Goal: Transaction & Acquisition: Purchase product/service

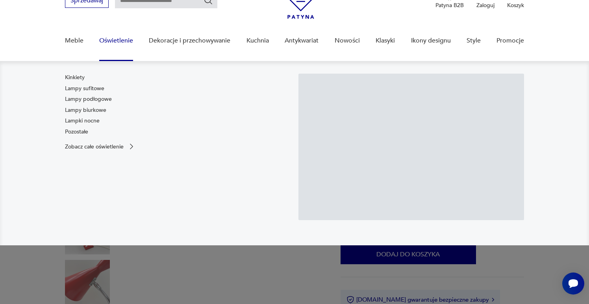
scroll to position [70, 0]
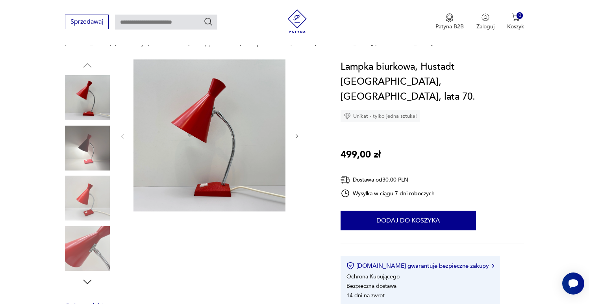
click at [85, 150] on img at bounding box center [87, 148] width 45 height 45
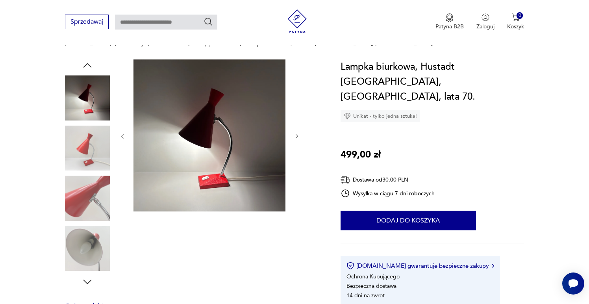
click at [83, 155] on img at bounding box center [87, 148] width 45 height 45
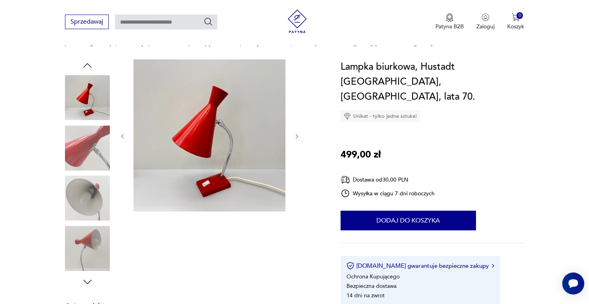
click at [83, 160] on img at bounding box center [87, 148] width 45 height 45
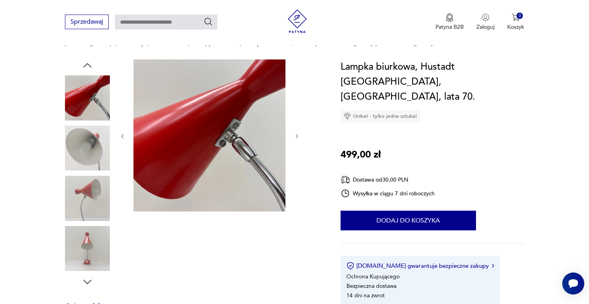
click at [81, 162] on img at bounding box center [87, 148] width 45 height 45
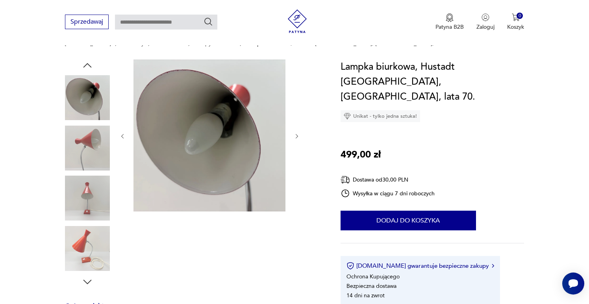
click at [83, 172] on div at bounding box center [87, 173] width 45 height 197
click at [81, 154] on img at bounding box center [87, 148] width 45 height 45
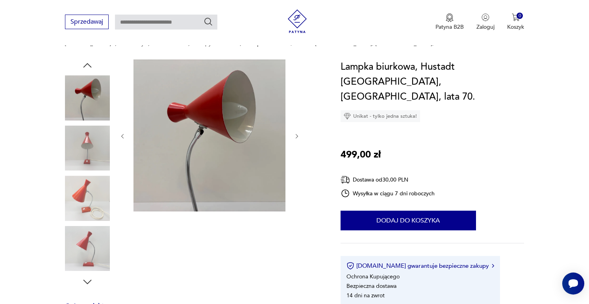
click at [83, 161] on img at bounding box center [87, 148] width 45 height 45
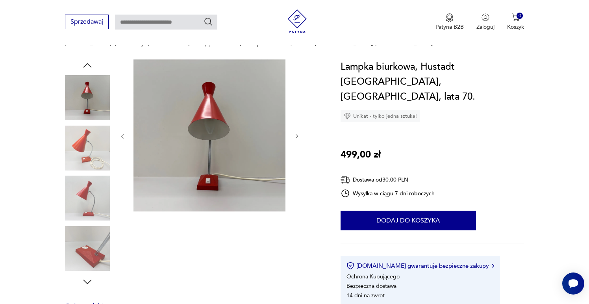
click at [84, 172] on div at bounding box center [87, 173] width 45 height 197
click at [85, 187] on img at bounding box center [87, 198] width 45 height 45
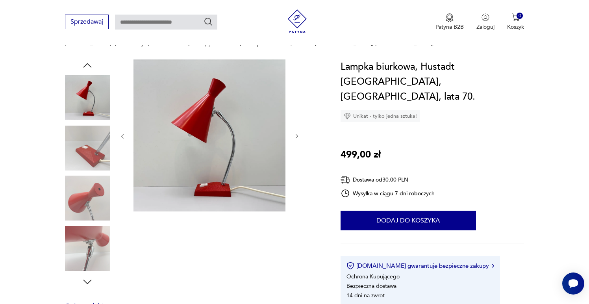
click at [86, 204] on img at bounding box center [87, 198] width 45 height 45
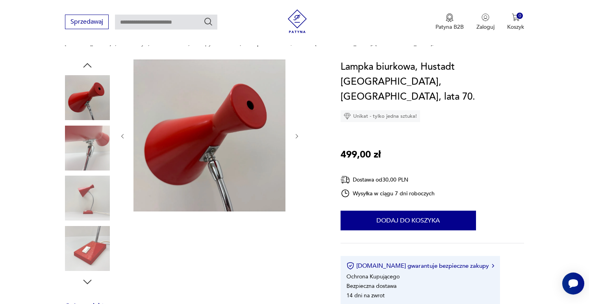
click at [89, 239] on img at bounding box center [87, 248] width 45 height 45
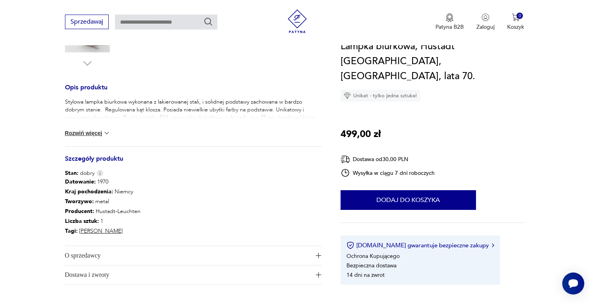
scroll to position [259, 0]
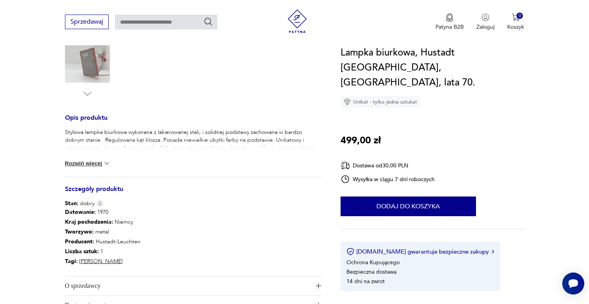
click at [85, 157] on div "Stylowa lampka biurkowa wykonana z lakierowanej stali, i solidnej podstawy zach…" at bounding box center [193, 152] width 257 height 48
click at [86, 161] on button "Rozwiń więcej" at bounding box center [88, 163] width 46 height 8
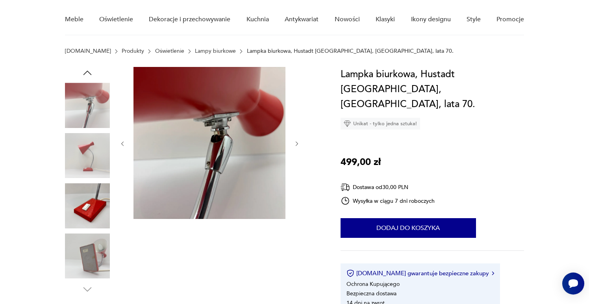
scroll to position [47, 0]
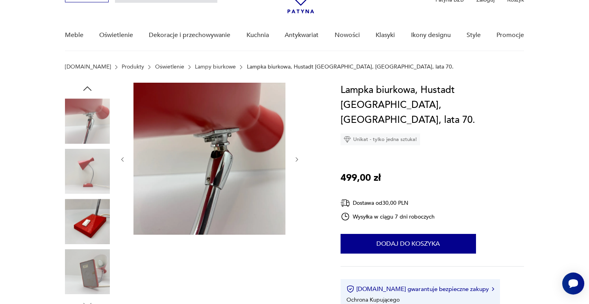
click at [300, 159] on icon "button" at bounding box center [297, 159] width 7 height 7
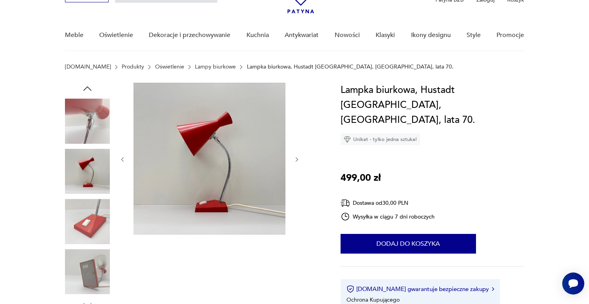
click at [300, 159] on icon "button" at bounding box center [297, 159] width 7 height 7
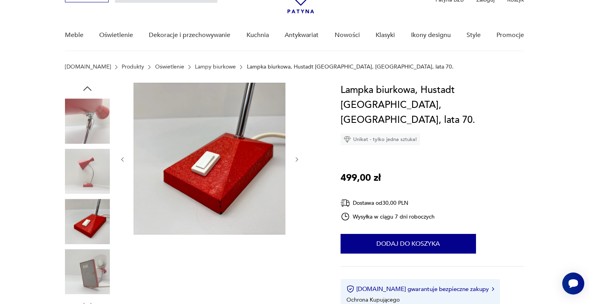
click at [304, 159] on div at bounding box center [193, 197] width 257 height 228
click at [300, 158] on icon "button" at bounding box center [297, 159] width 7 height 7
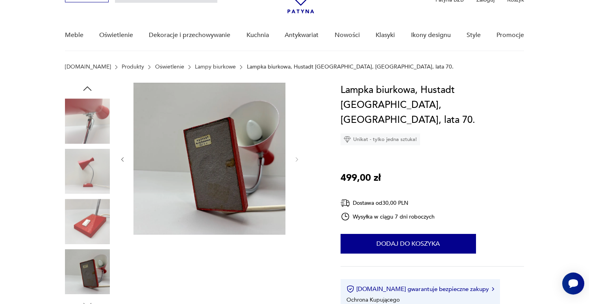
click at [124, 157] on icon "button" at bounding box center [122, 159] width 7 height 7
